Goal: Transaction & Acquisition: Purchase product/service

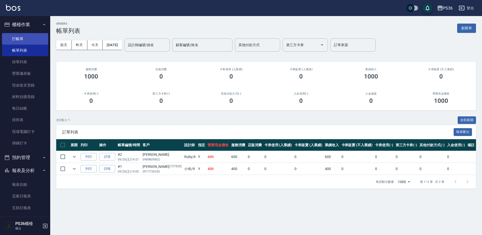
drag, startPoint x: 0, startPoint y: 0, endPoint x: 11, endPoint y: 38, distance: 39.6
click at [10, 38] on link "打帳單" at bounding box center [25, 39] width 46 height 12
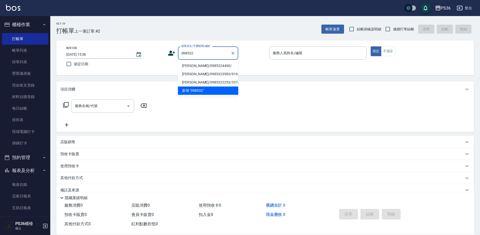
click at [207, 64] on li "[PERSON_NAME]/0985324490/" at bounding box center [208, 66] width 60 height 8
type input "[PERSON_NAME]/0985324490/"
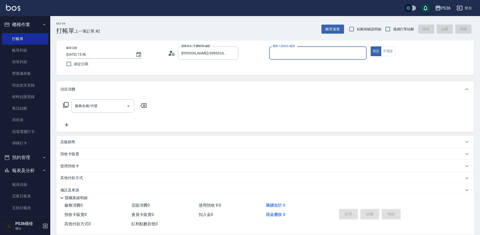
type input "Ruby-4"
click at [110, 105] on input "服務名稱/代號" at bounding box center [99, 106] width 51 height 9
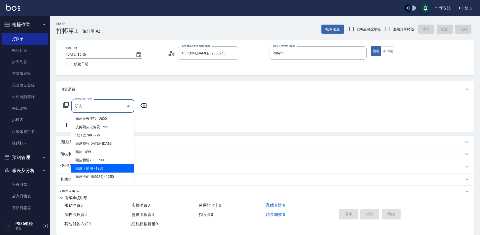
click at [109, 171] on span "頭皮卡使用 - 1200" at bounding box center [102, 169] width 63 height 8
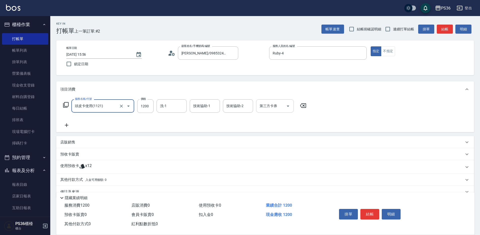
click at [290, 110] on div at bounding box center [288, 105] width 8 height 13
type input "頭皮卡使用(1121)"
click at [287, 109] on icon "Open" at bounding box center [288, 106] width 6 height 6
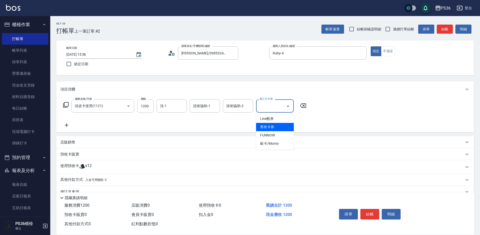
click at [281, 130] on span "舊有卡券" at bounding box center [275, 127] width 38 height 8
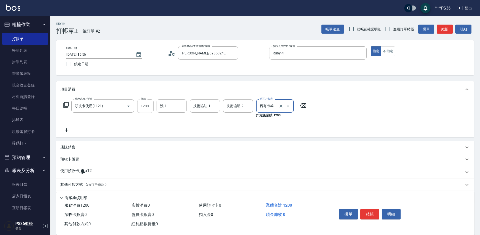
type input "舊有卡券"
click at [372, 214] on button "結帳" at bounding box center [369, 214] width 19 height 11
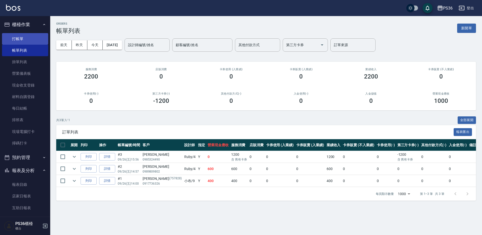
click at [20, 41] on link "打帳單" at bounding box center [25, 39] width 46 height 12
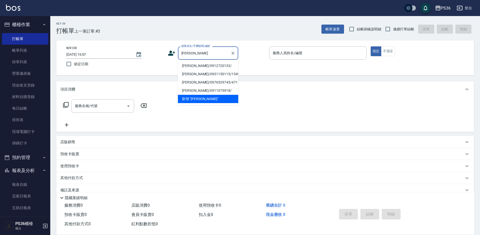
click at [206, 68] on li "[PERSON_NAME]/0912720133/" at bounding box center [208, 66] width 60 height 8
type input "[PERSON_NAME]/0912720133/"
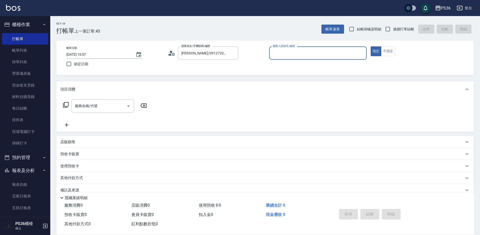
type input "EJ-7"
click at [97, 109] on input "服務名稱/代號" at bounding box center [99, 106] width 51 height 9
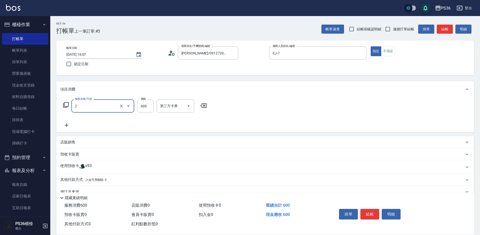
type input "局部染髮(2)"
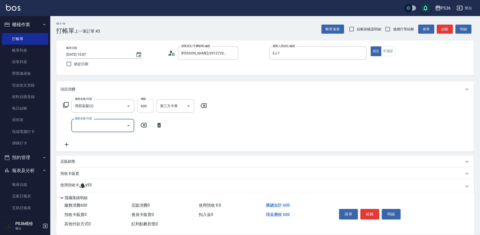
click at [150, 108] on input "600" at bounding box center [145, 106] width 16 height 14
type input "850"
click at [155, 126] on icon at bounding box center [159, 125] width 13 height 6
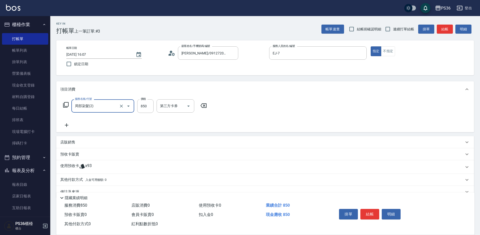
click at [68, 105] on icon at bounding box center [66, 105] width 6 height 6
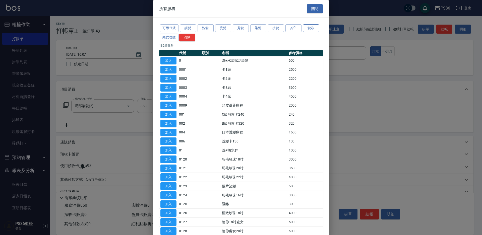
click at [313, 28] on button "髮卷" at bounding box center [311, 28] width 16 height 8
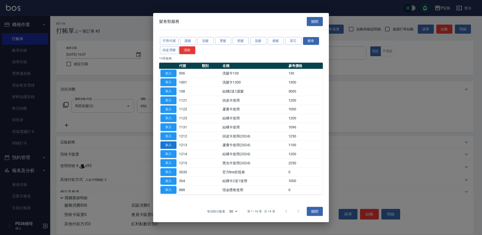
click at [164, 145] on button "加入" at bounding box center [169, 145] width 16 height 8
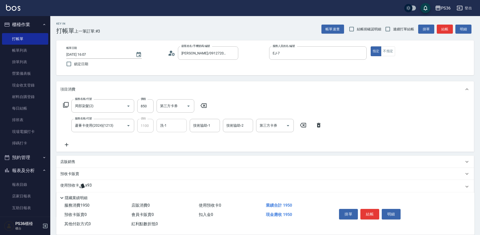
click at [165, 129] on input "洗-1" at bounding box center [172, 125] width 26 height 9
type input "顏亮亮-22"
click at [270, 128] on div "第三方卡券 第三方卡券" at bounding box center [275, 125] width 38 height 13
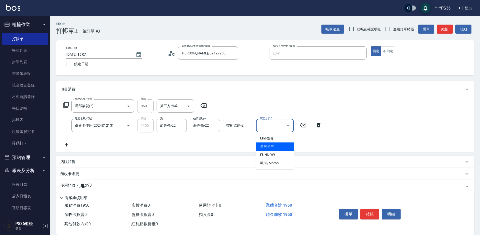
click at [267, 147] on span "舊有卡券" at bounding box center [275, 147] width 38 height 8
type input "舊有卡券"
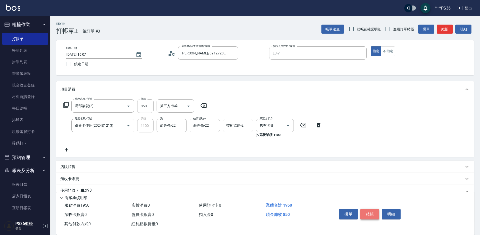
click at [370, 214] on button "結帳" at bounding box center [369, 214] width 19 height 11
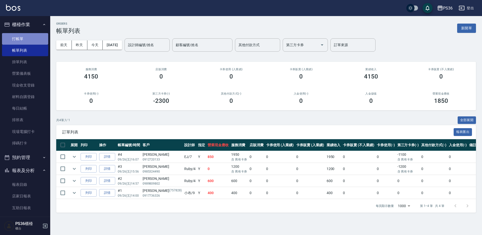
click at [37, 37] on link "打帳單" at bounding box center [25, 39] width 46 height 12
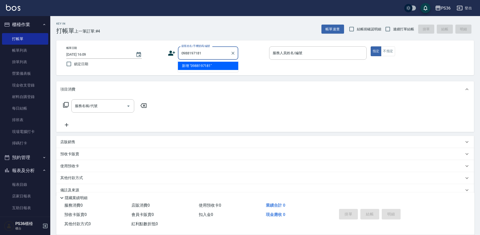
click at [215, 66] on li "新增 "0988197181"" at bounding box center [208, 66] width 60 height 8
type input "0988197181"
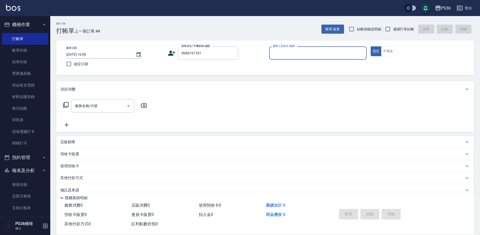
click at [170, 54] on icon at bounding box center [171, 53] width 7 height 5
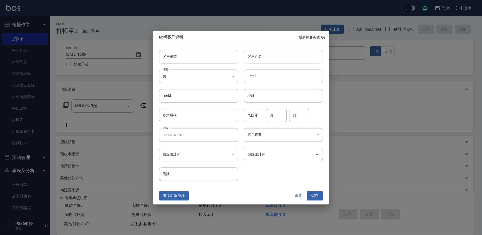
type input "0988197181"
click at [257, 58] on input "客戶姓名" at bounding box center [283, 57] width 79 height 14
type input "[PERSON_NAME]"
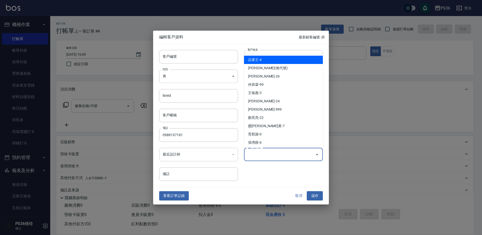
click at [264, 155] on input "偏好設計師" at bounding box center [279, 154] width 67 height 9
type input "臆[PERSON_NAME]"
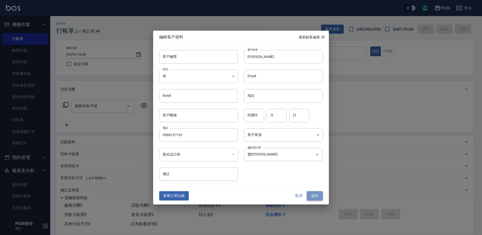
click at [319, 198] on button "儲存" at bounding box center [315, 196] width 16 height 9
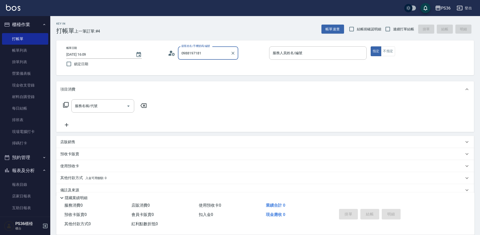
click at [213, 52] on input "0988197181" at bounding box center [204, 53] width 48 height 9
click at [195, 66] on li "[PERSON_NAME]/0988197181/" at bounding box center [208, 66] width 60 height 8
type input "[PERSON_NAME]/0988197181/"
type input "EJ-7"
click at [108, 106] on input "服務名稱/代號" at bounding box center [99, 106] width 51 height 9
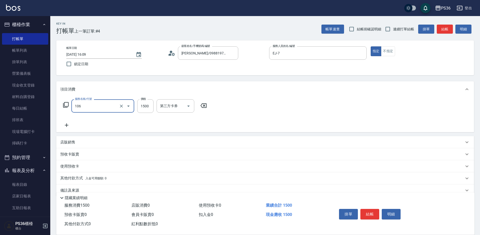
type input "頂級染髮(106)"
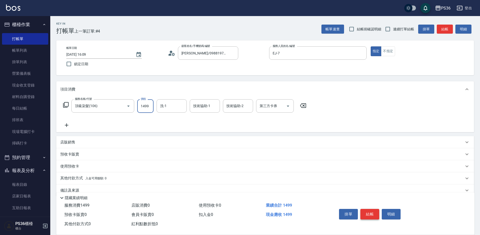
type input "1499"
click at [367, 212] on button "結帳" at bounding box center [369, 214] width 19 height 11
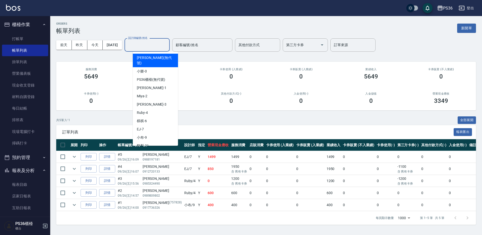
click at [145, 47] on input "設計師編號/姓名" at bounding box center [147, 45] width 41 height 9
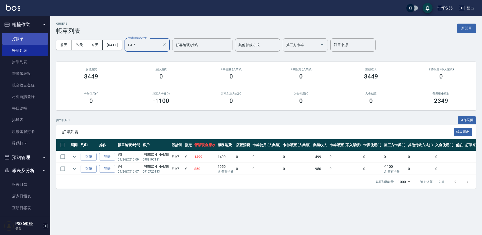
type input "EJ-7"
click at [21, 34] on link "打帳單" at bounding box center [25, 39] width 46 height 12
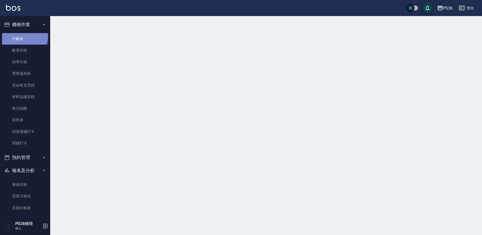
click at [21, 34] on link "打帳單" at bounding box center [25, 39] width 46 height 12
